Goal: Check status: Check status

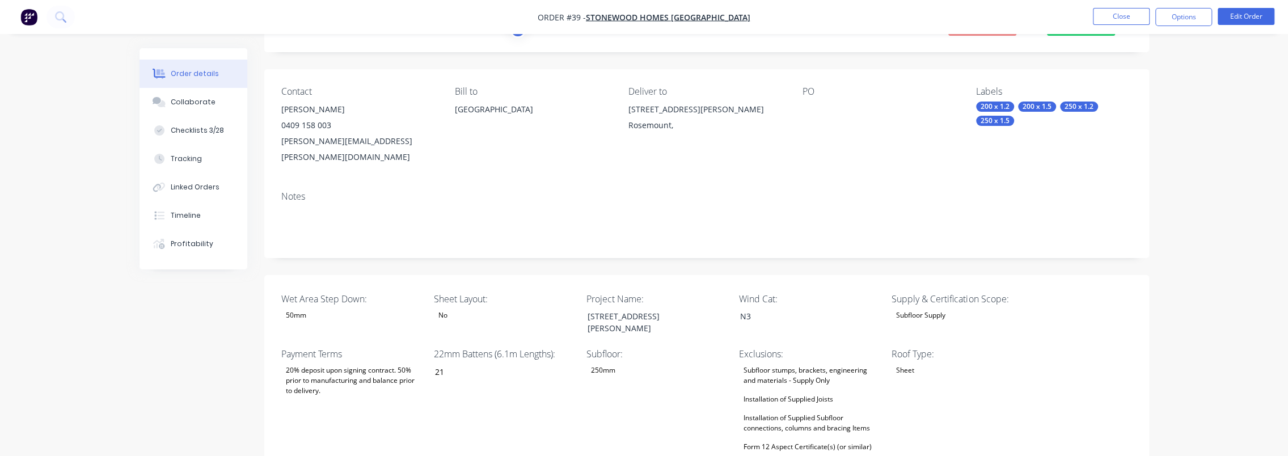
scroll to position [57, 0]
click at [634, 307] on div "[STREET_ADDRESS][PERSON_NAME]" at bounding box center [649, 321] width 142 height 28
drag, startPoint x: 636, startPoint y: 311, endPoint x: 539, endPoint y: 291, distance: 99.0
click at [539, 291] on div "Wet Area Step Down: 50mm Sheet Layout: No Project Name: [STREET_ADDRESS][PERSON…" at bounding box center [706, 463] width 885 height 377
copy div "[STREET_ADDRESS][PERSON_NAME]"
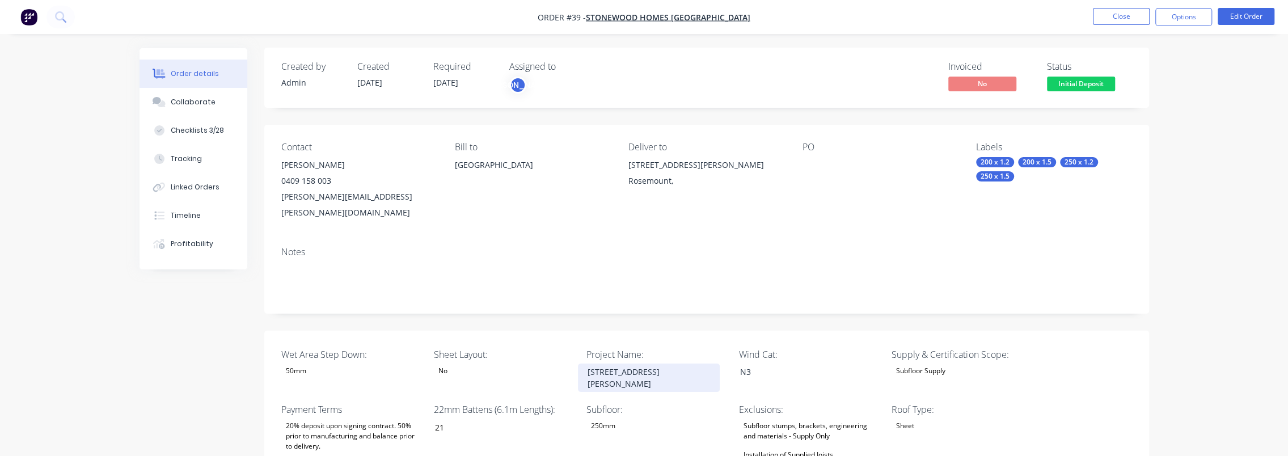
scroll to position [0, 0]
click at [550, 294] on div "Notes" at bounding box center [706, 276] width 885 height 76
click at [1028, 244] on div "Notes" at bounding box center [706, 276] width 885 height 76
